Goal: Communication & Community: Ask a question

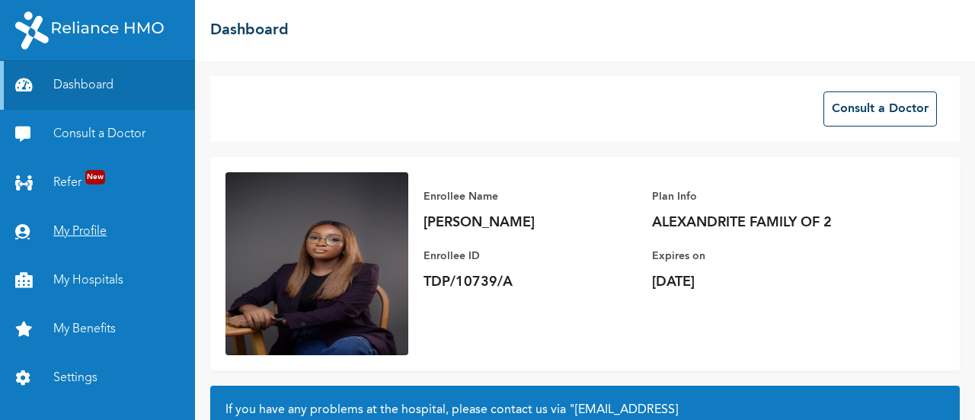
click at [70, 235] on link "My Profile" at bounding box center [97, 231] width 195 height 49
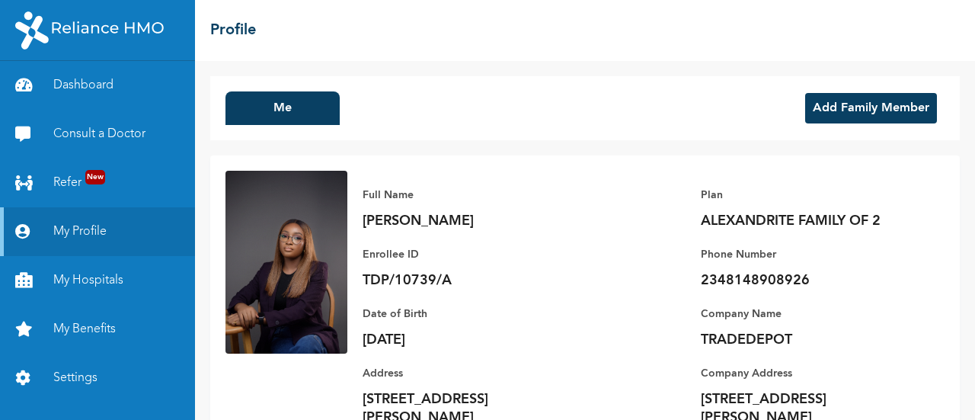
click at [825, 97] on button "Add Family Member" at bounding box center [871, 108] width 132 height 30
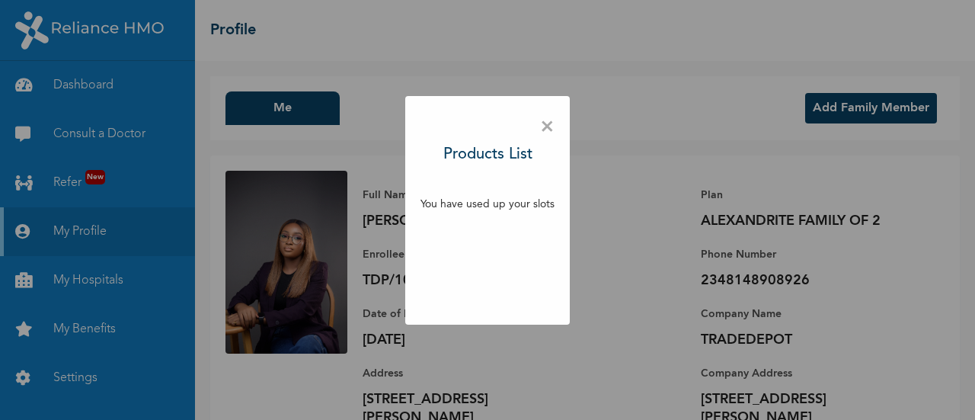
click at [544, 129] on span "×" at bounding box center [547, 127] width 14 height 32
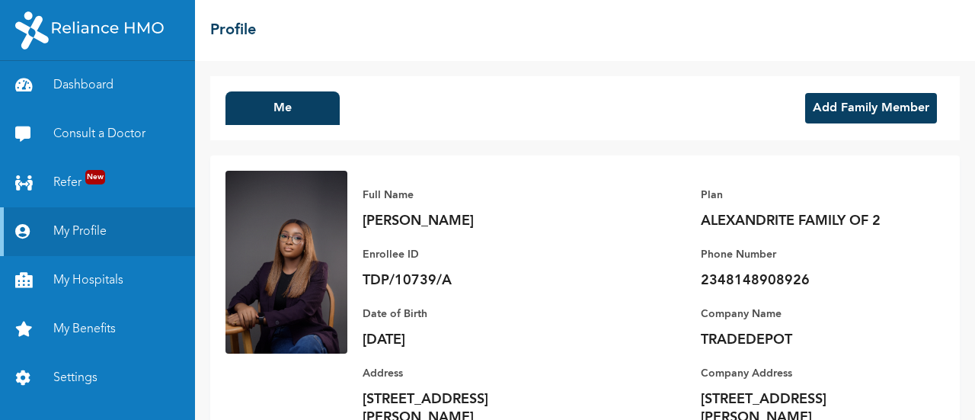
click at [821, 101] on button "Add Family Member" at bounding box center [871, 108] width 132 height 30
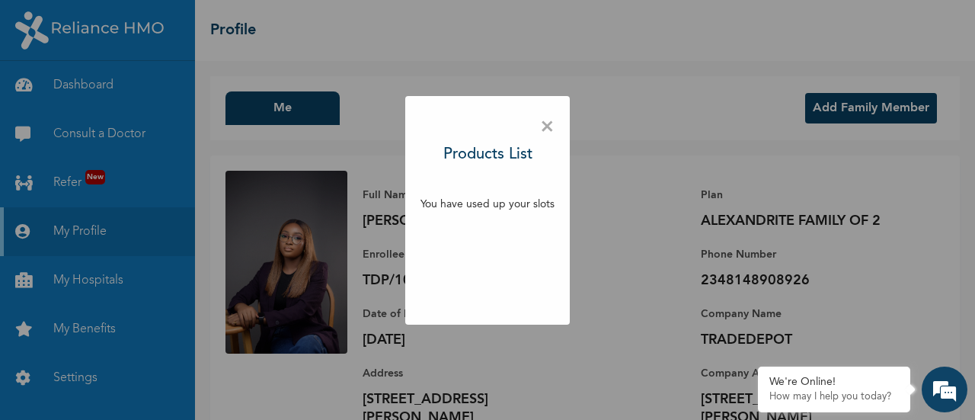
click at [546, 130] on span "×" at bounding box center [547, 127] width 14 height 32
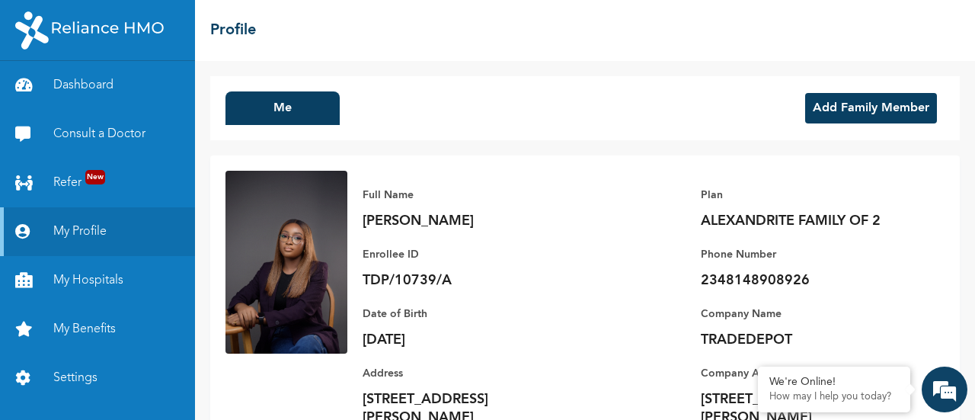
click at [833, 98] on button "Add Family Member" at bounding box center [871, 108] width 132 height 30
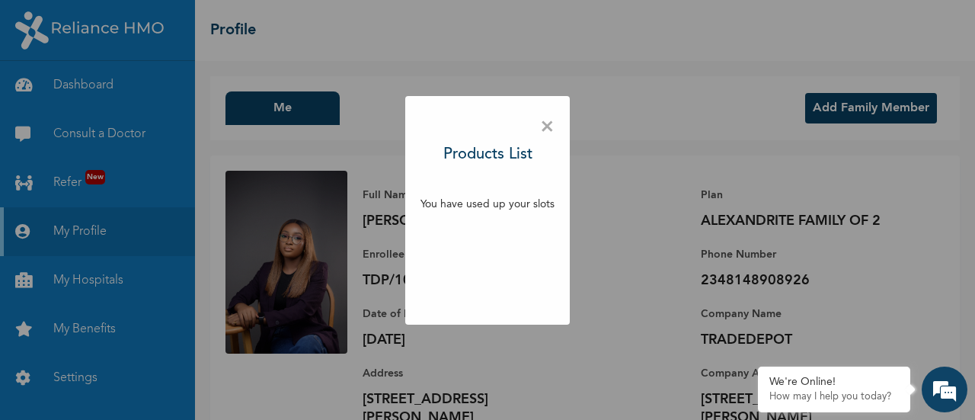
click at [548, 132] on span "×" at bounding box center [547, 127] width 14 height 32
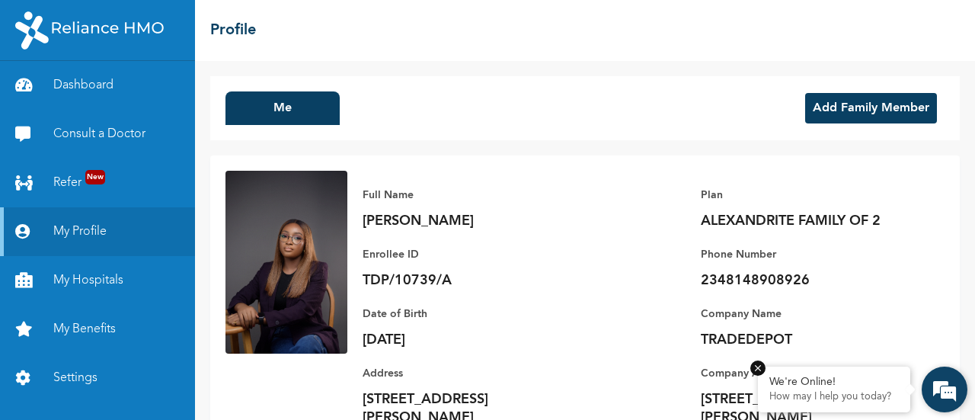
click at [846, 386] on div "We're Online!" at bounding box center [833, 381] width 129 height 13
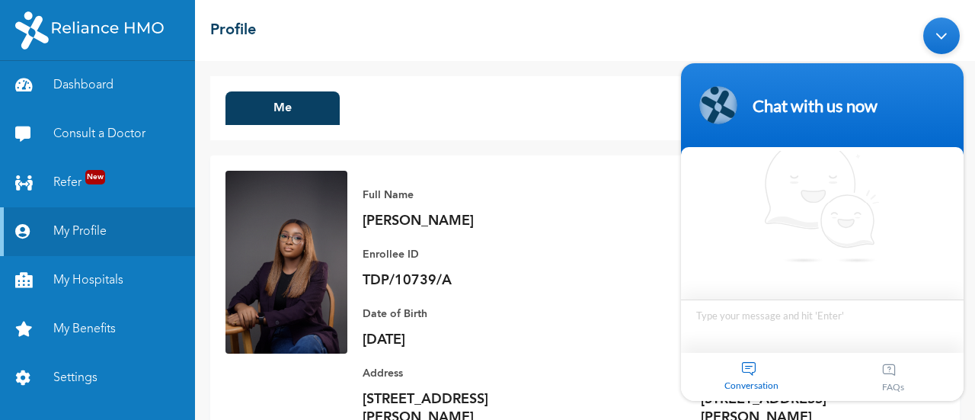
scroll to position [12, 0]
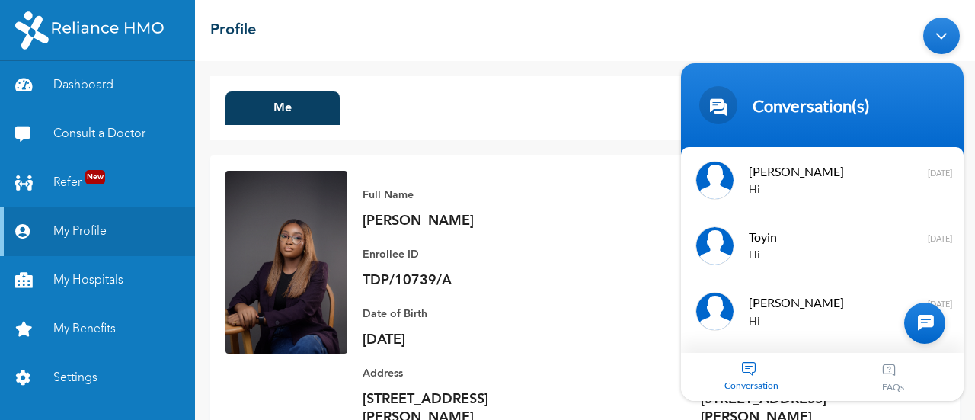
click at [926, 322] on div at bounding box center [924, 322] width 41 height 41
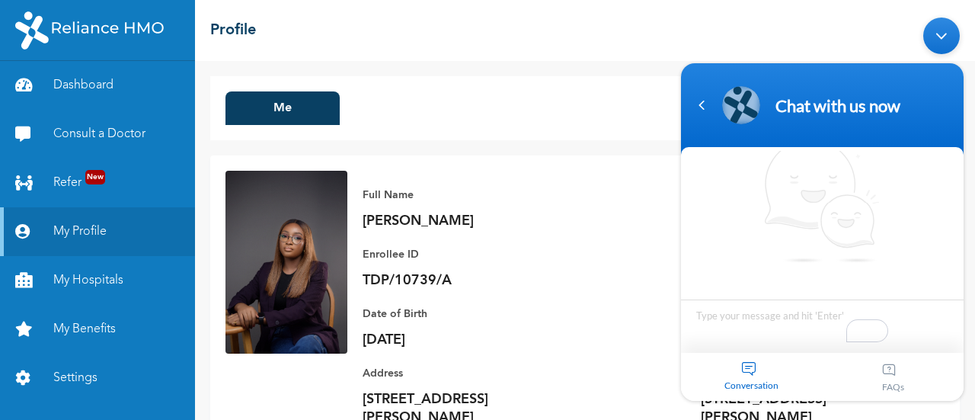
click at [809, 320] on textarea "To enrich screen reader interactions, please activate Accessibility in Grammarl…" at bounding box center [822, 324] width 282 height 53
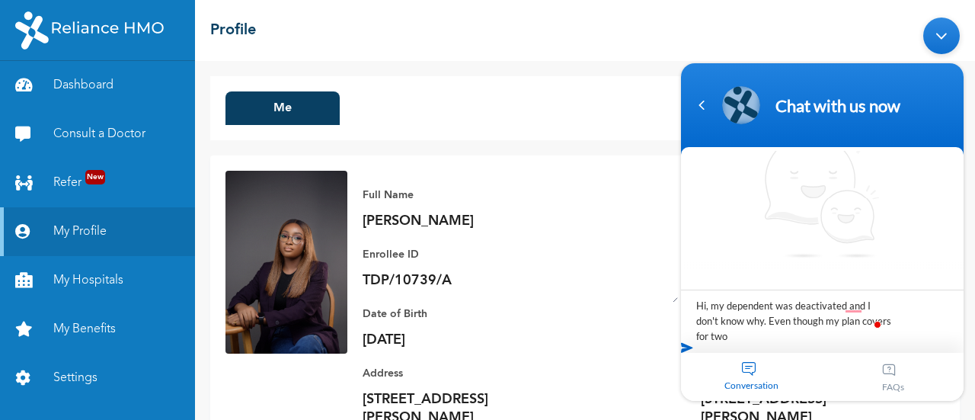
drag, startPoint x: 717, startPoint y: 308, endPoint x: 1323, endPoint y: 327, distance: 607.1
click at [673, 317] on html "Chat with us now We're online! Hi, my dependent was deactivated and I don't kno…" at bounding box center [822, 208] width 298 height 398
click at [729, 299] on textarea "Hi, my dependent was deactivated and I don't know why. Even though my plan cove…" at bounding box center [822, 315] width 282 height 53
drag, startPoint x: 714, startPoint y: 306, endPoint x: 681, endPoint y: 312, distance: 33.3
click at [681, 312] on textarea "Hi, my dependent was deactivated and I don't know why. Even though my plan cove…" at bounding box center [822, 315] width 282 height 53
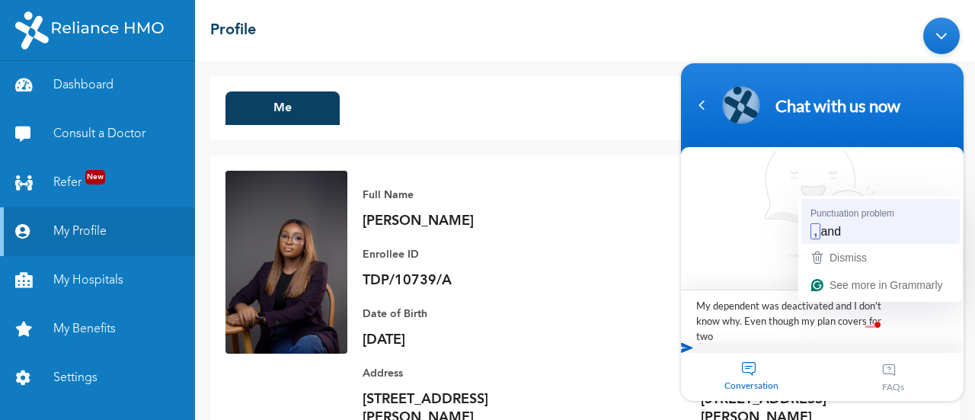
type textarea "My dependent was deactivated, and I don't know why. Even though my plan covers …"
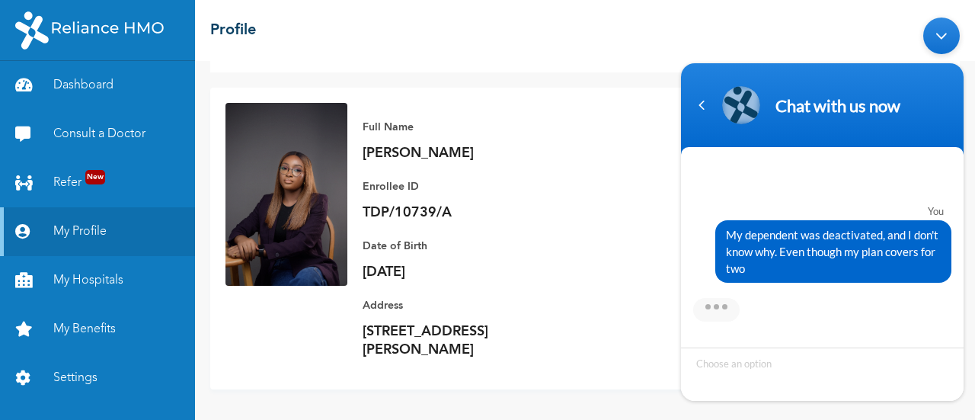
scroll to position [85, 0]
click at [701, 118] on div "Chat with us now" at bounding box center [822, 104] width 264 height 38
click at [701, 109] on div "Navigation go back" at bounding box center [701, 104] width 23 height 23
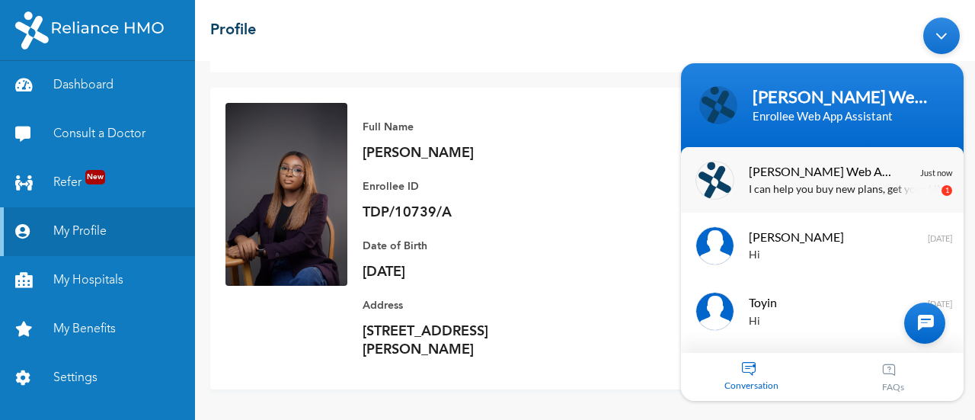
click at [824, 191] on p "I can help you buy new plans, get your HMO ID, check available hospitals and ma…" at bounding box center [844, 189] width 192 height 18
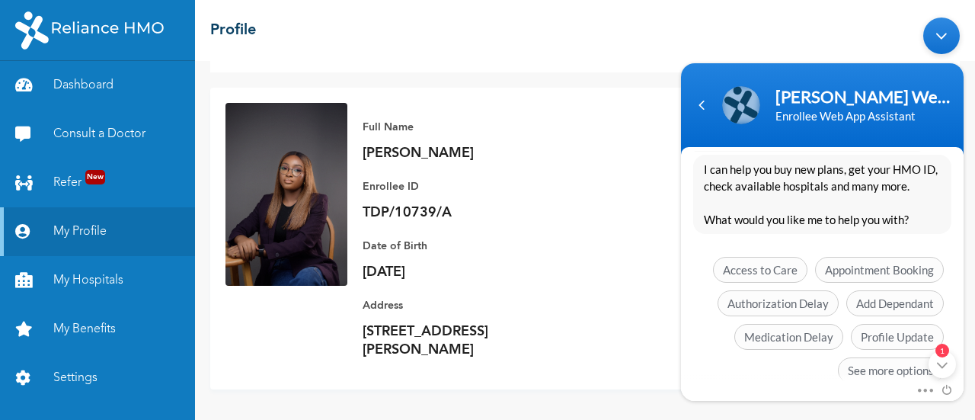
scroll to position [495, 0]
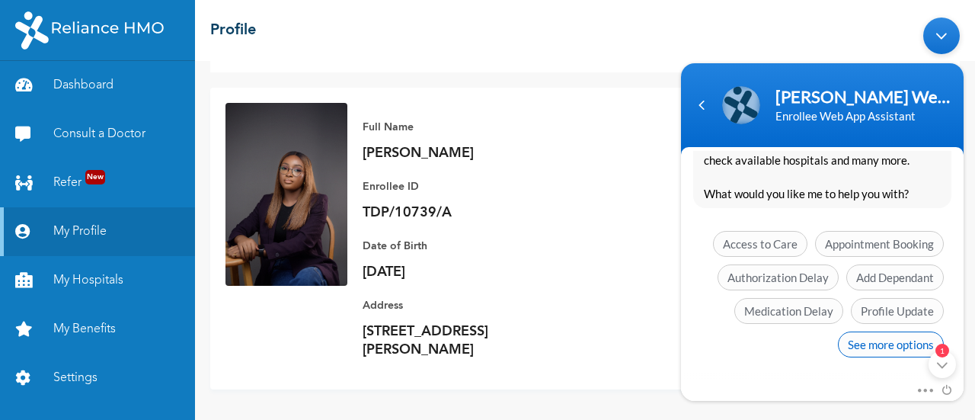
click at [885, 349] on span "See more options" at bounding box center [891, 343] width 106 height 26
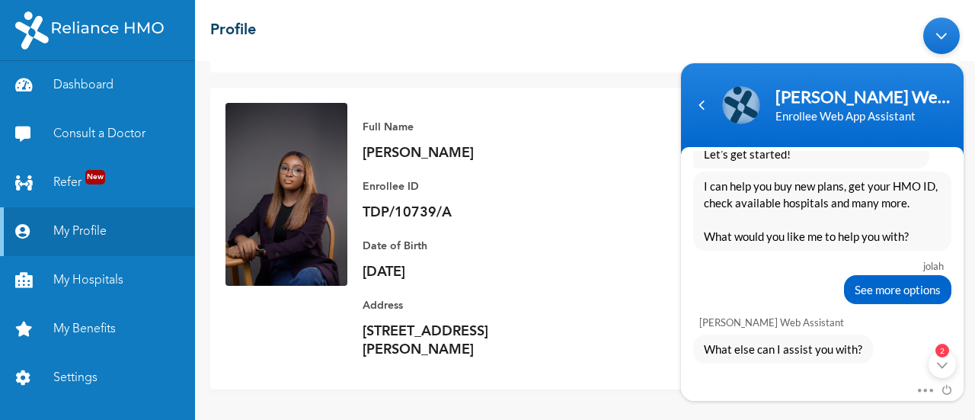
scroll to position [607, 0]
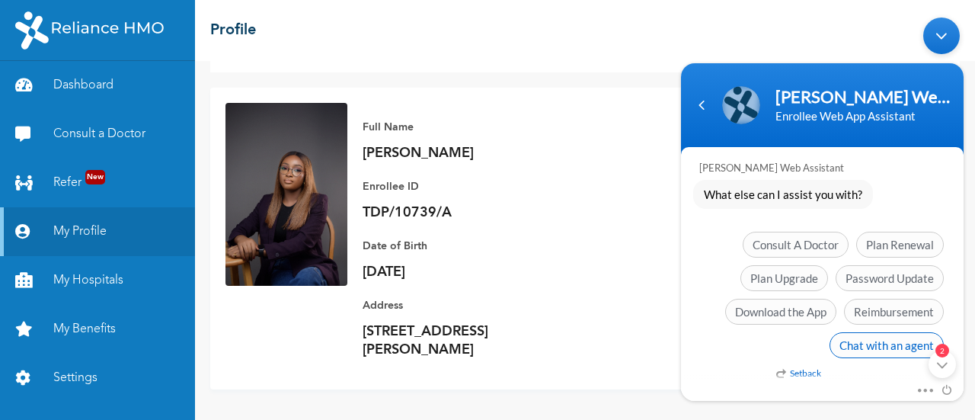
click at [891, 344] on span "Chat with an agent" at bounding box center [886, 344] width 114 height 26
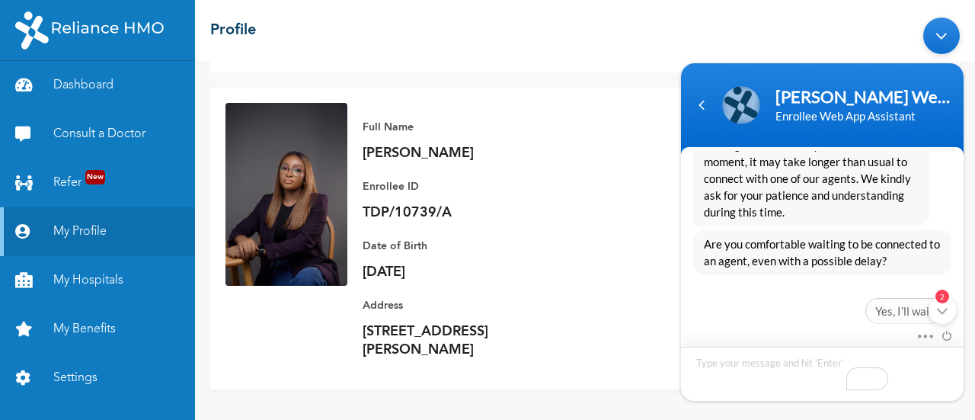
scroll to position [839, 0]
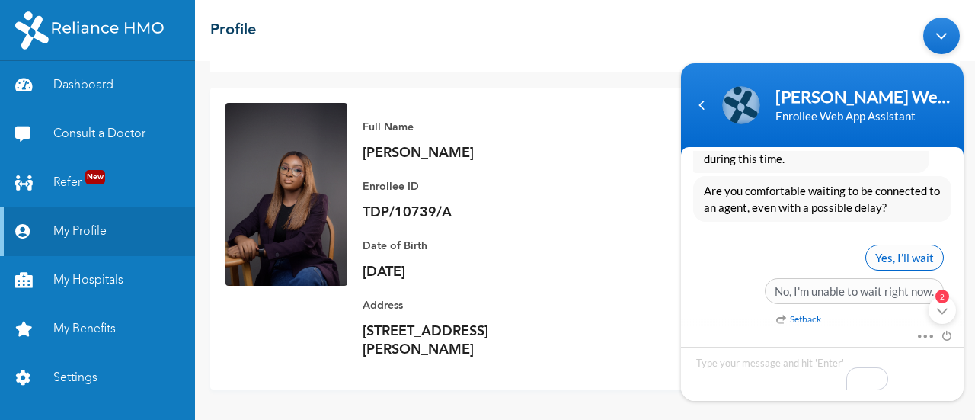
click at [911, 252] on span "Yes, I’ll wait" at bounding box center [904, 257] width 78 height 26
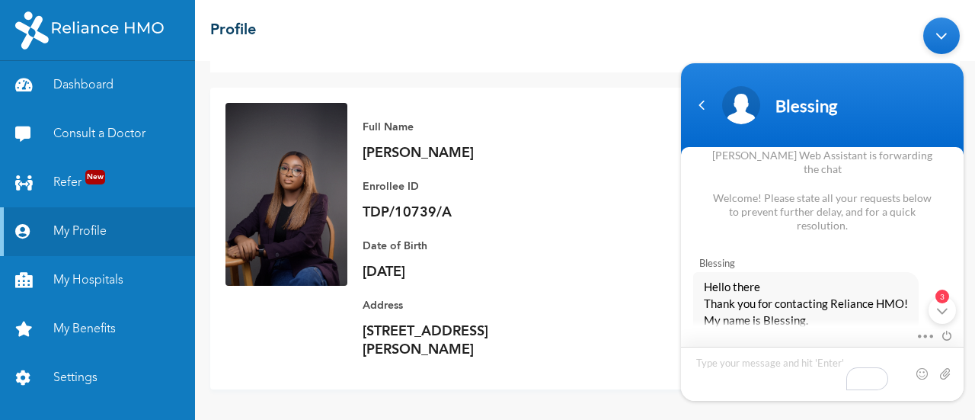
scroll to position [1147, 0]
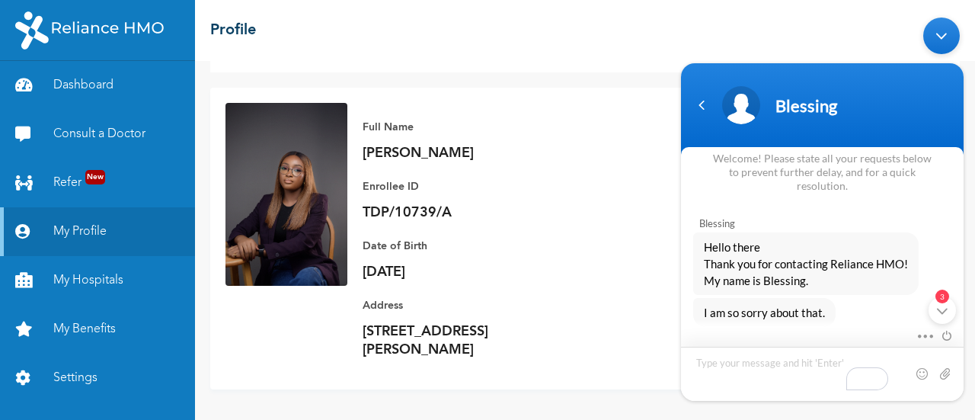
click at [807, 385] on textarea "Type your message and hit 'Enter'" at bounding box center [822, 373] width 282 height 54
type textarea "Okay"
type textarea "["
type textarea "Please can I know what's going on"
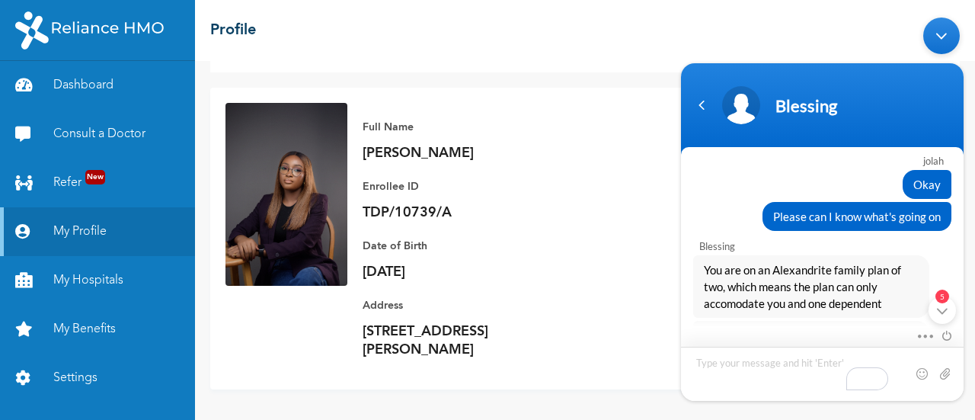
scroll to position [1399, 0]
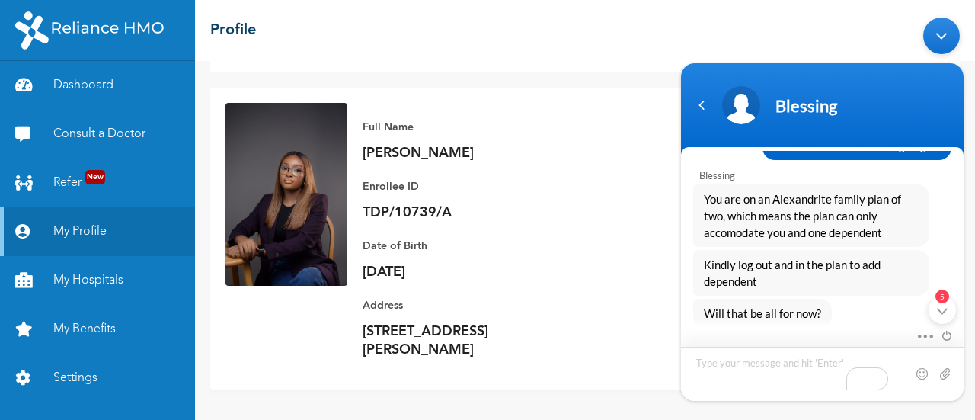
click at [743, 366] on textarea "Type your message and hit 'Enter'" at bounding box center [822, 373] width 282 height 54
type textarea "I'm adding it but it's telling me that the slot has been filled"
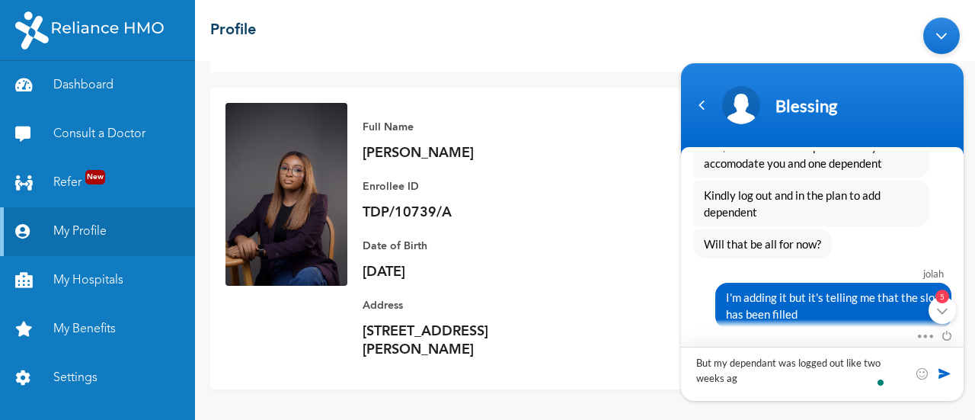
type textarea "But my dependant was logged out like [DATE]"
type textarea "And can't log in back"
type textarea "Keep saying plan is inactive"
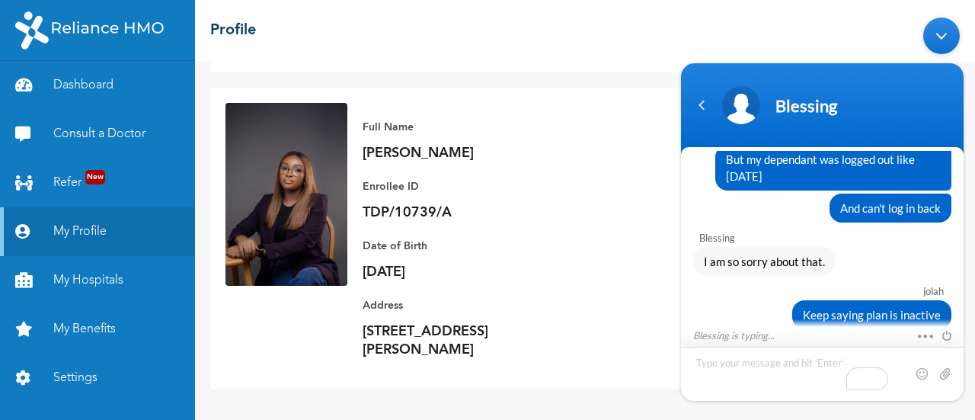
scroll to position [1708, 0]
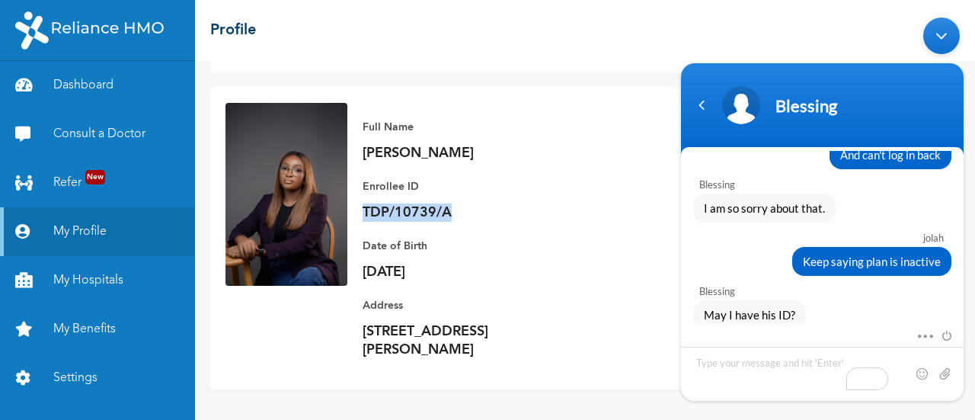
drag, startPoint x: 455, startPoint y: 194, endPoint x: 362, endPoint y: 202, distance: 93.2
click at [362, 203] on p "TDP/10739/A" at bounding box center [468, 212] width 213 height 18
copy p "TDP/10739/A"
click at [708, 362] on textarea "Type your message and hit 'Enter'" at bounding box center [822, 373] width 282 height 54
type textarea "TDP/10739/B"
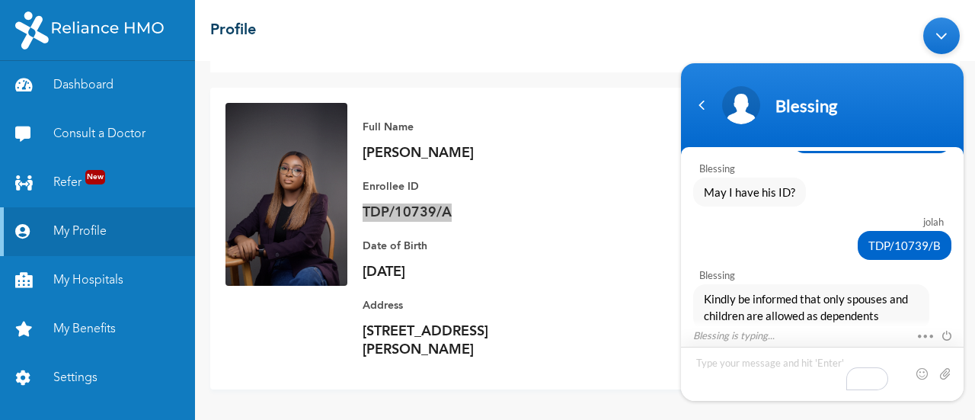
scroll to position [1862, 0]
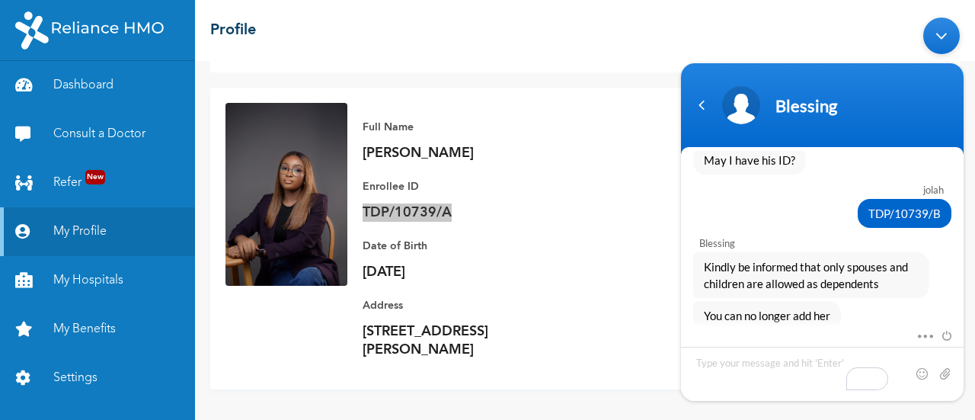
drag, startPoint x: 970, startPoint y: 281, endPoint x: 970, endPoint y: 319, distance: 38.1
click at [970, 319] on body "Blessing jolah My dependent was deactivated, and I don't know why. Even though …" at bounding box center [822, 208] width 298 height 398
click at [780, 368] on textarea "Type your message and hit 'Enter'" at bounding box center [822, 373] width 282 height 54
type textarea "Okay"
click at [940, 374] on span at bounding box center [944, 372] width 15 height 15
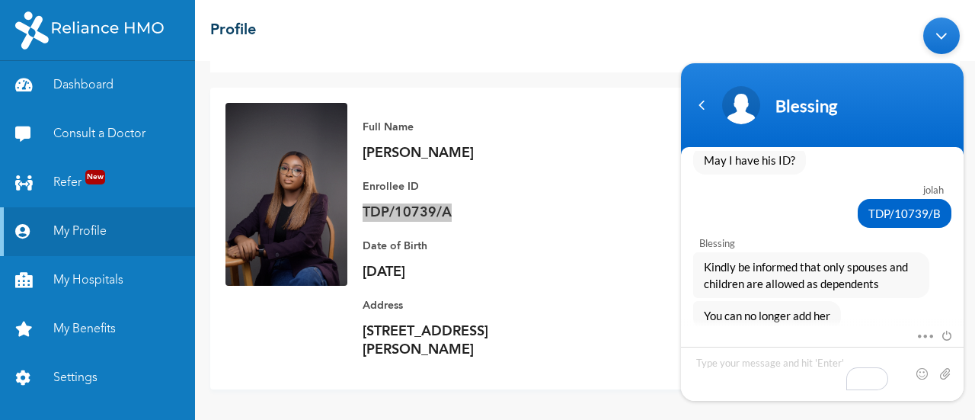
scroll to position [1915, 0]
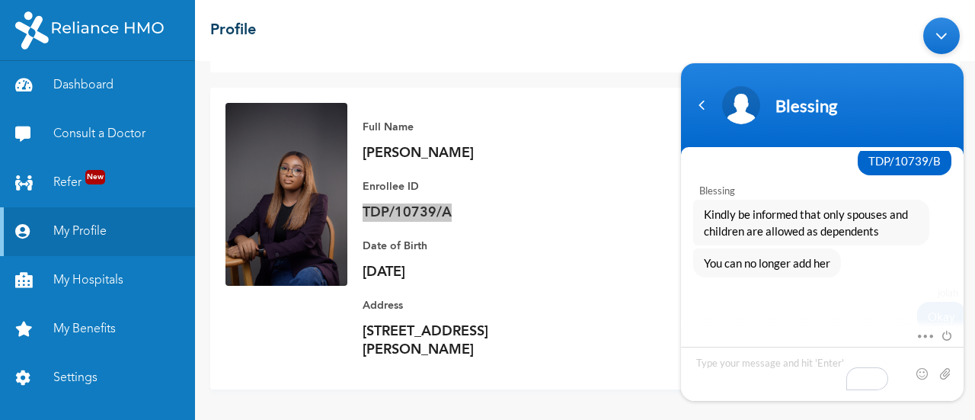
click at [940, 374] on input "file" at bounding box center [944, 372] width 15 height 15
drag, startPoint x: 968, startPoint y: 299, endPoint x: 966, endPoint y: 279, distance: 20.6
click at [966, 279] on body "Blessing jolah My dependent was deactivated, and I don't know why. Even though …" at bounding box center [822, 208] width 298 height 398
click at [927, 331] on div at bounding box center [933, 334] width 36 height 17
click at [927, 337] on span at bounding box center [920, 333] width 11 height 14
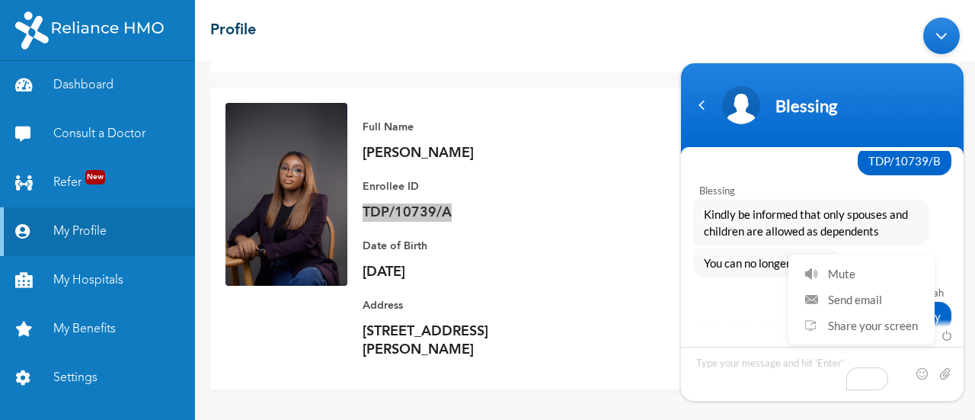
click at [772, 305] on div "Okay" at bounding box center [822, 315] width 258 height 29
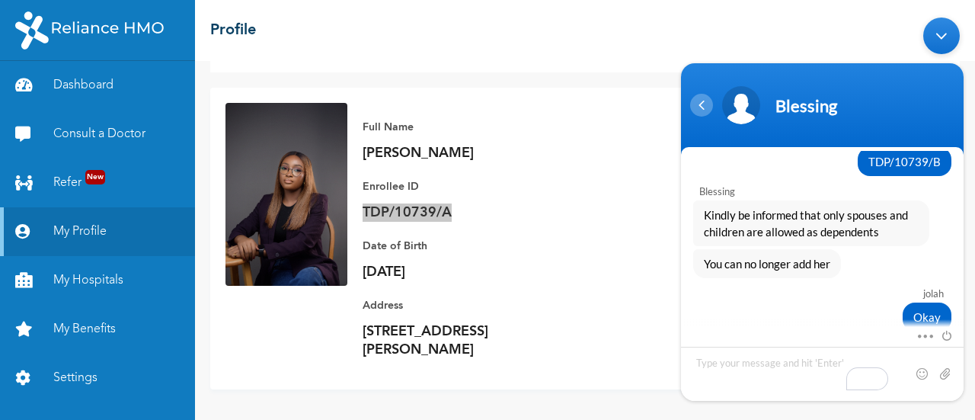
click at [706, 109] on div "Navigation go back" at bounding box center [701, 104] width 23 height 23
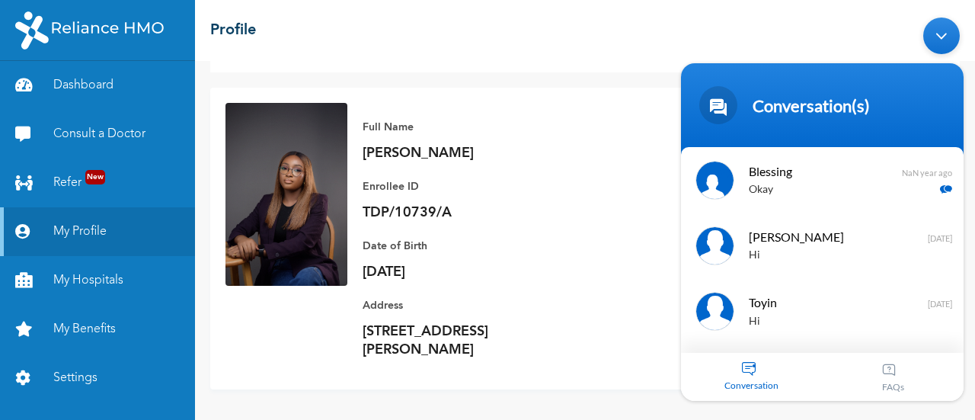
drag, startPoint x: 219, startPoint y: 177, endPoint x: 599, endPoint y: 173, distance: 380.7
click at [599, 173] on div "Full Name [PERSON_NAME] Enrollee ID TDP/10739/A Plan ALEXANDRITE FAMILY OF 2 Ph…" at bounding box center [645, 238] width 597 height 271
click at [867, 198] on div "Blessing Will there be anything else I can assist you with? NaN year ago 1" at bounding box center [822, 178] width 282 height 65
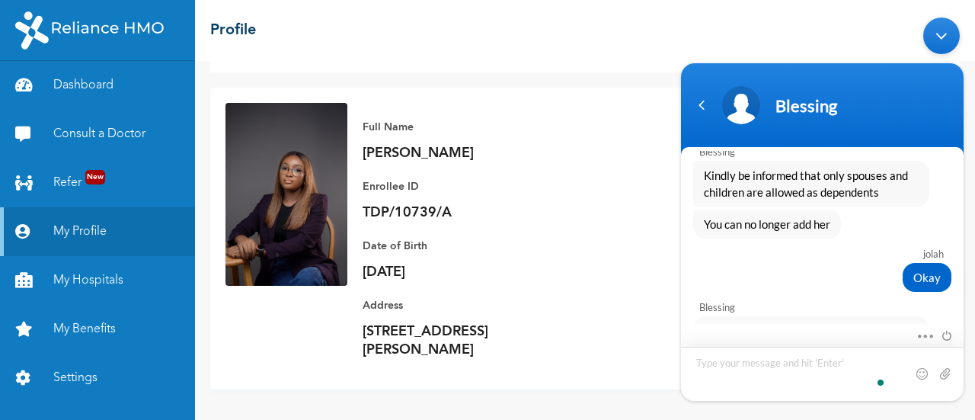
scroll to position [1984, 0]
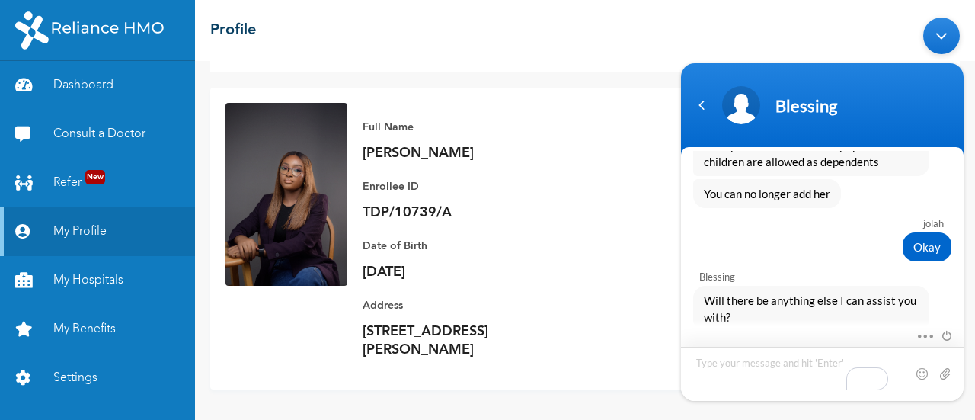
click at [772, 369] on textarea "Type your message and hit 'Enter'" at bounding box center [822, 373] width 282 height 54
type textarea "No"
